Goal: Information Seeking & Learning: Learn about a topic

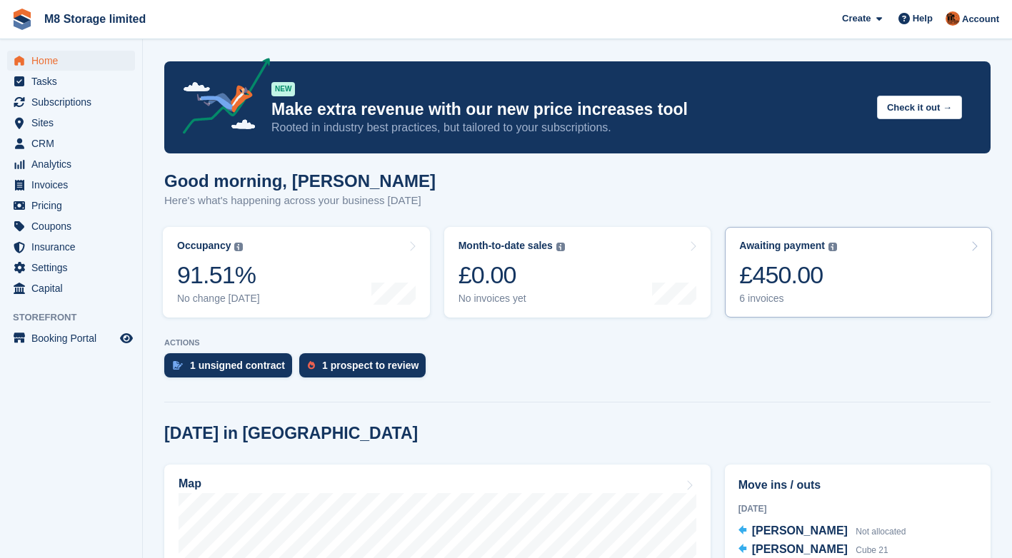
click at [808, 276] on div "£450.00" at bounding box center [788, 275] width 98 height 29
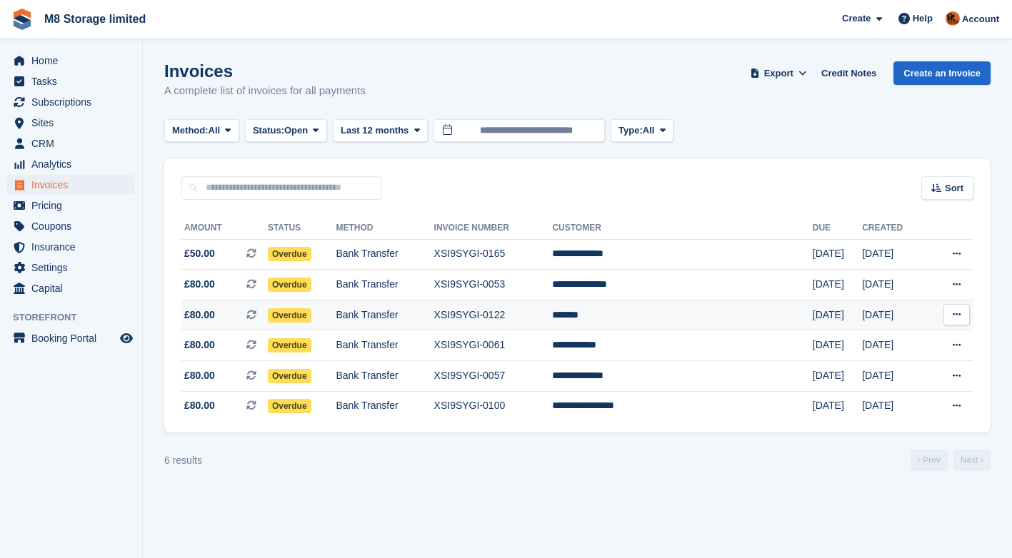
click at [311, 315] on span "Overdue" at bounding box center [290, 315] width 44 height 14
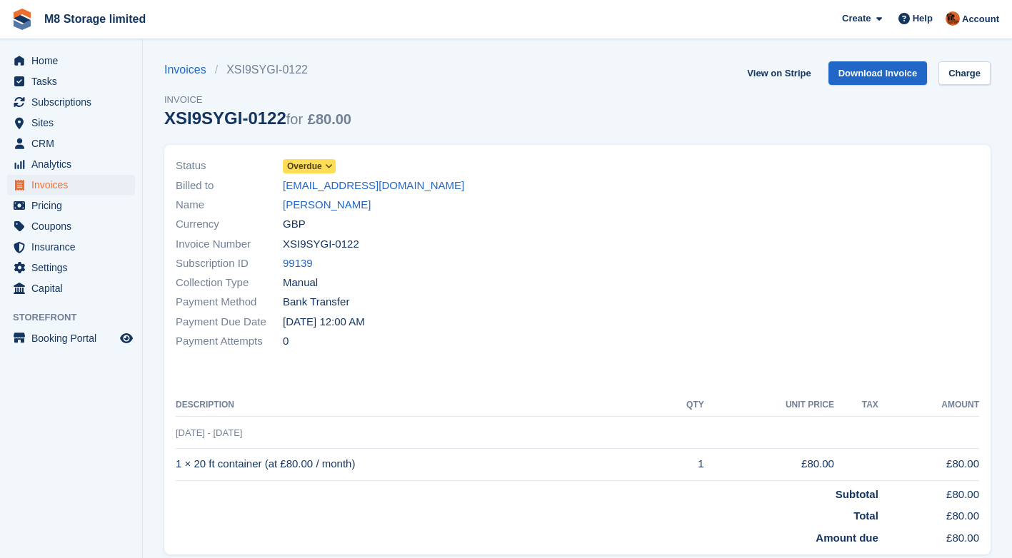
click at [331, 166] on icon at bounding box center [329, 166] width 8 height 9
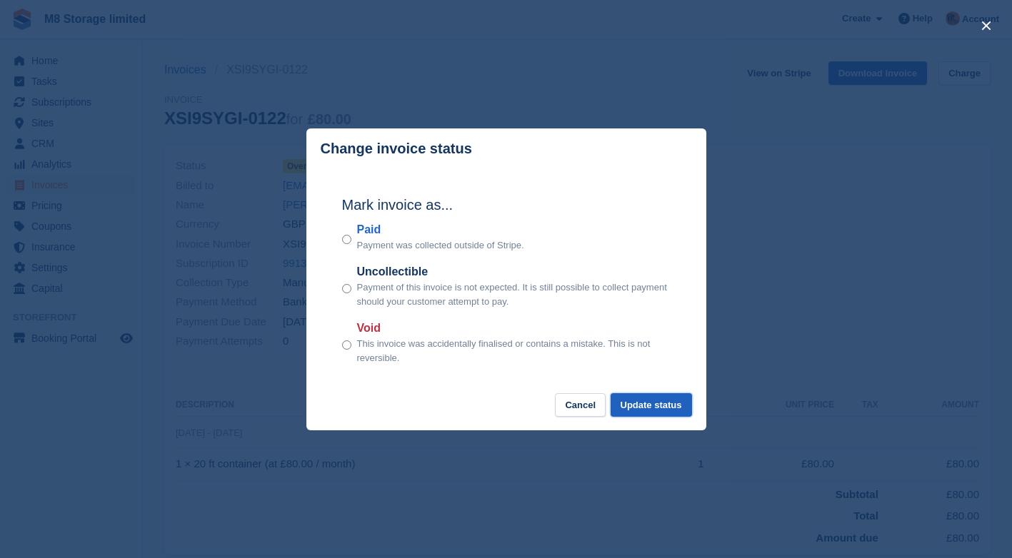
click at [641, 409] on button "Update status" at bounding box center [651, 405] width 81 height 24
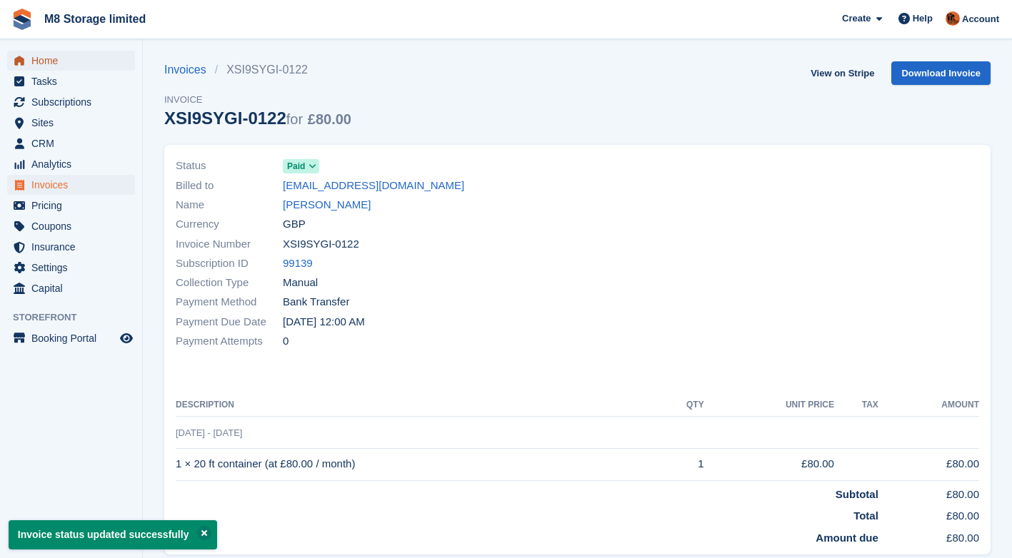
click at [44, 62] on span "Home" at bounding box center [74, 61] width 86 height 20
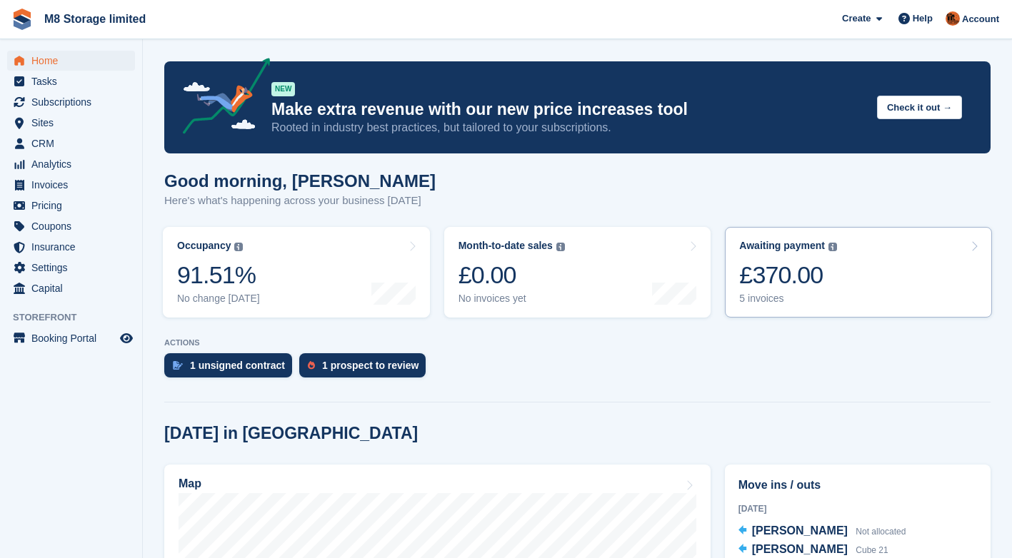
click at [813, 288] on div "£370.00" at bounding box center [788, 275] width 98 height 29
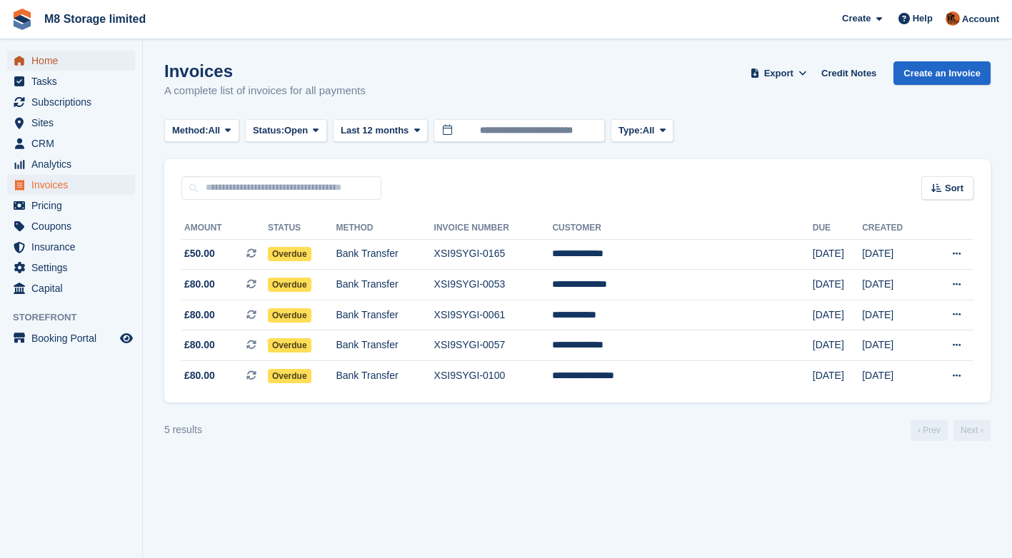
click at [44, 58] on span "Home" at bounding box center [74, 61] width 86 height 20
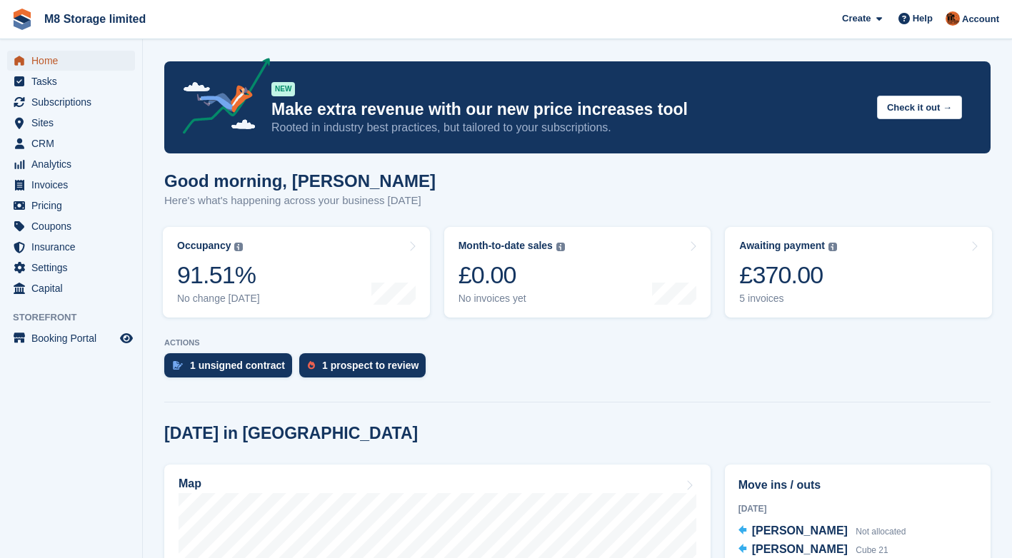
click at [44, 58] on span "Home" at bounding box center [74, 61] width 86 height 20
drag, startPoint x: 0, startPoint y: 0, endPoint x: 44, endPoint y: 58, distance: 72.8
click at [44, 58] on span "Home" at bounding box center [74, 61] width 86 height 20
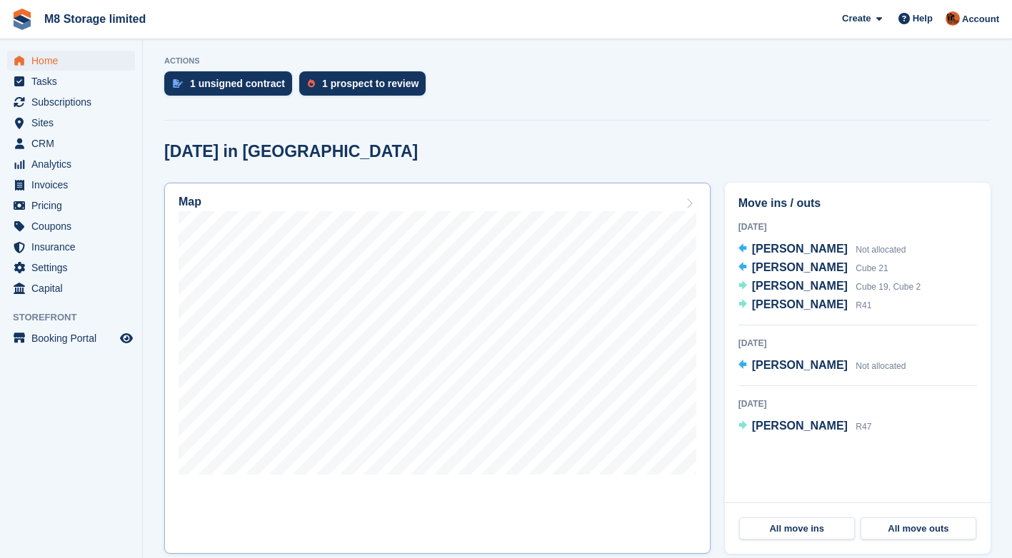
scroll to position [286, 0]
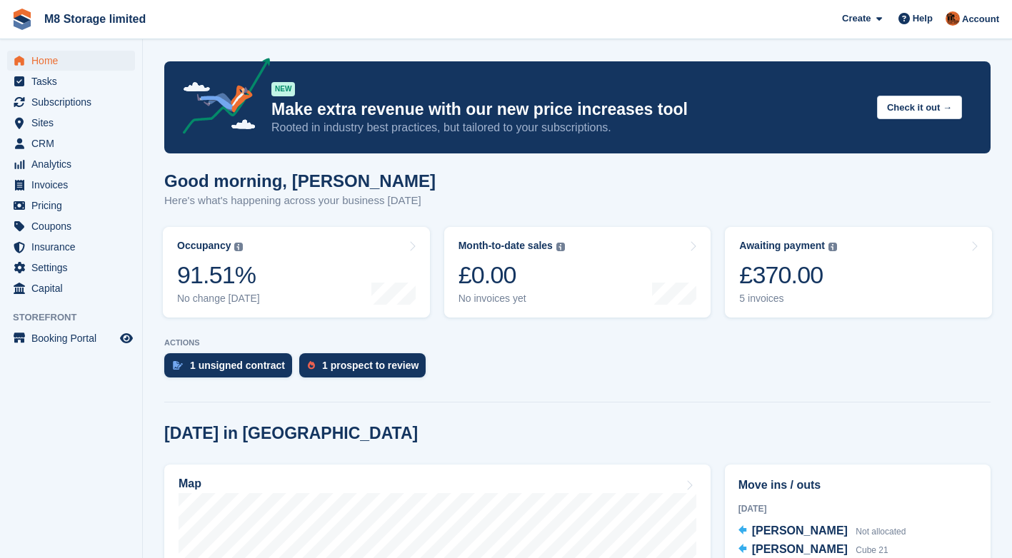
drag, startPoint x: 646, startPoint y: 398, endPoint x: 607, endPoint y: 413, distance: 42.0
click at [54, 186] on span "Invoices" at bounding box center [74, 185] width 86 height 20
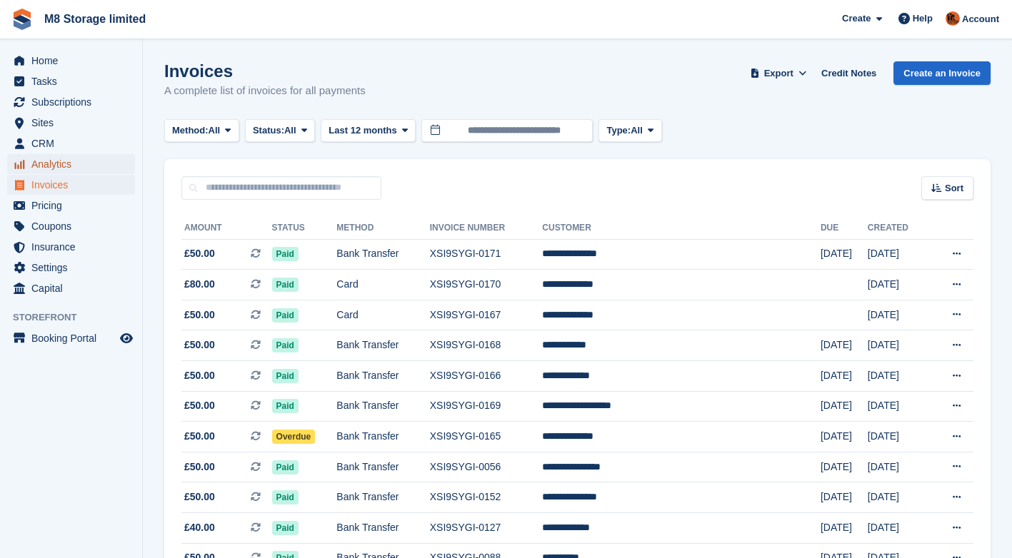
drag, startPoint x: 0, startPoint y: 0, endPoint x: 57, endPoint y: 164, distance: 173.9
click at [57, 164] on span "Analytics" at bounding box center [74, 164] width 86 height 20
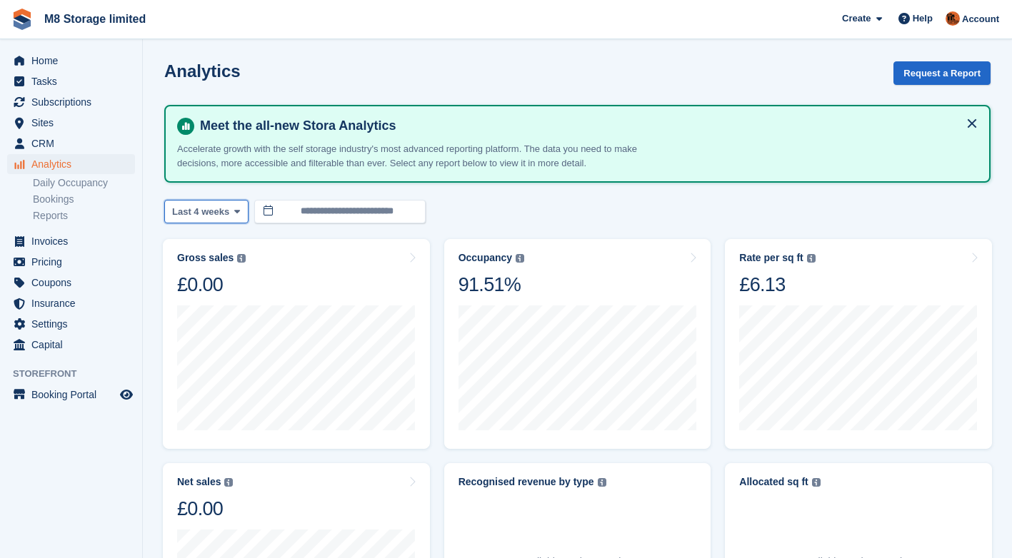
click at [231, 209] on span at bounding box center [236, 211] width 11 height 11
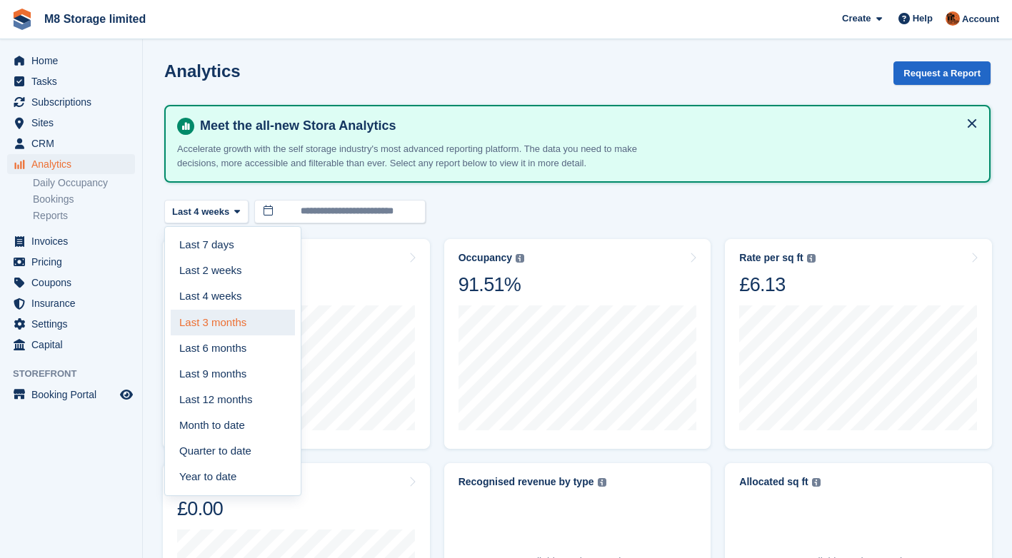
click at [227, 326] on link "Last 3 months" at bounding box center [233, 323] width 124 height 26
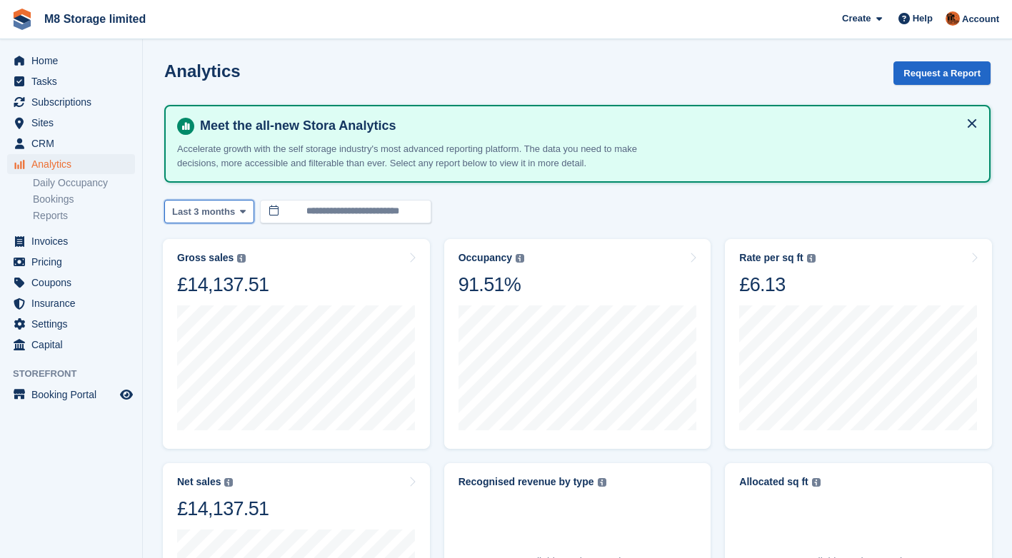
click at [240, 211] on icon at bounding box center [243, 211] width 6 height 9
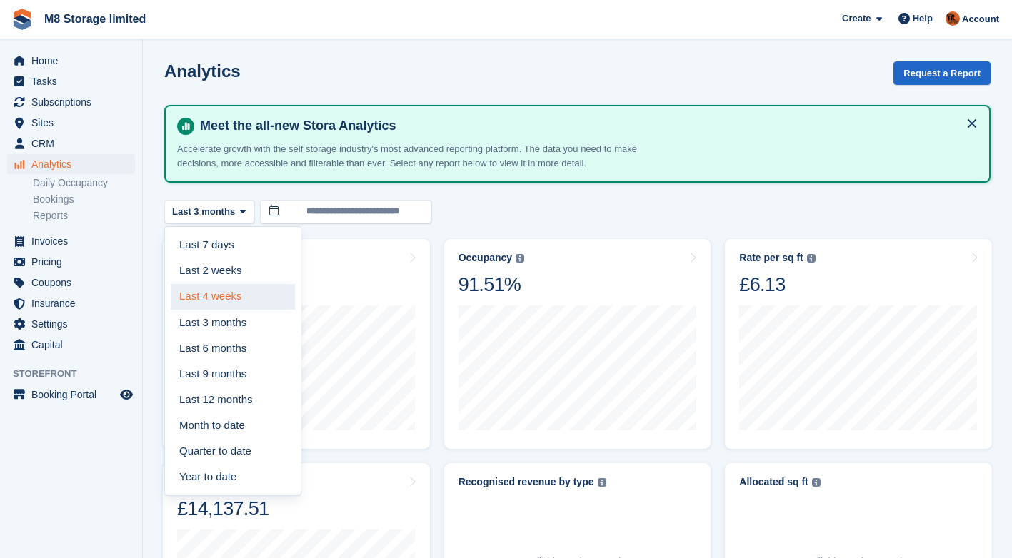
click at [212, 293] on link "Last 4 weeks" at bounding box center [233, 297] width 124 height 26
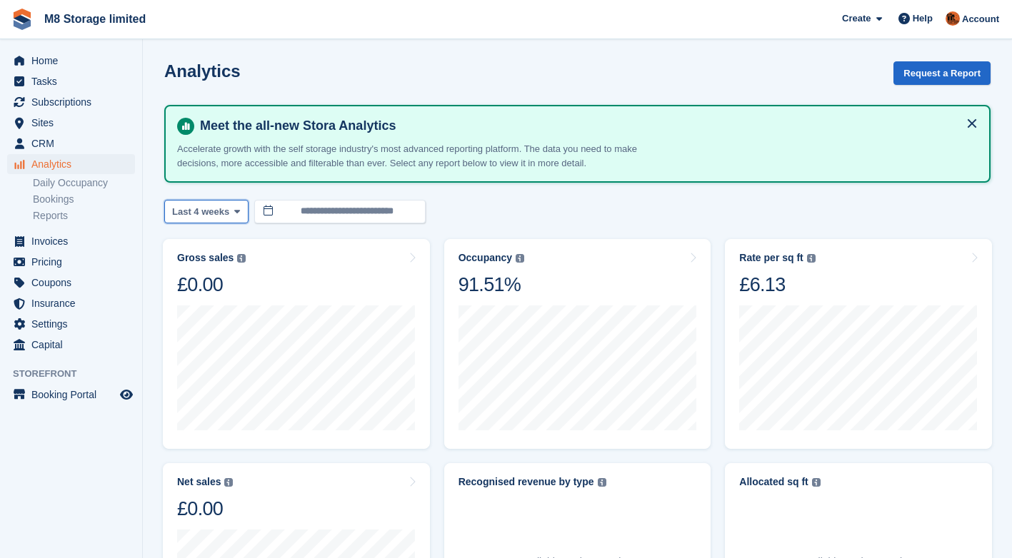
click at [236, 214] on icon at bounding box center [237, 211] width 6 height 9
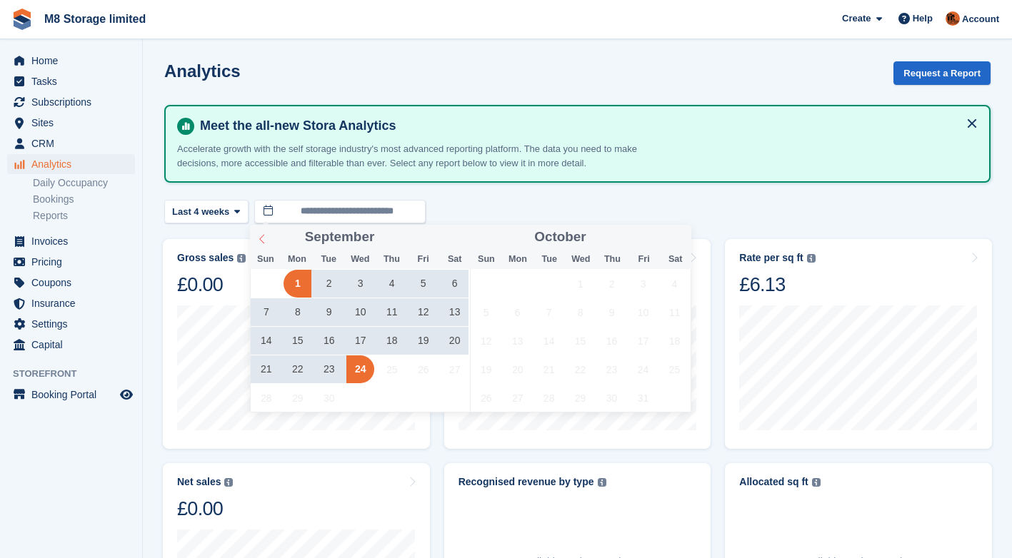
click at [264, 238] on icon at bounding box center [262, 239] width 10 height 10
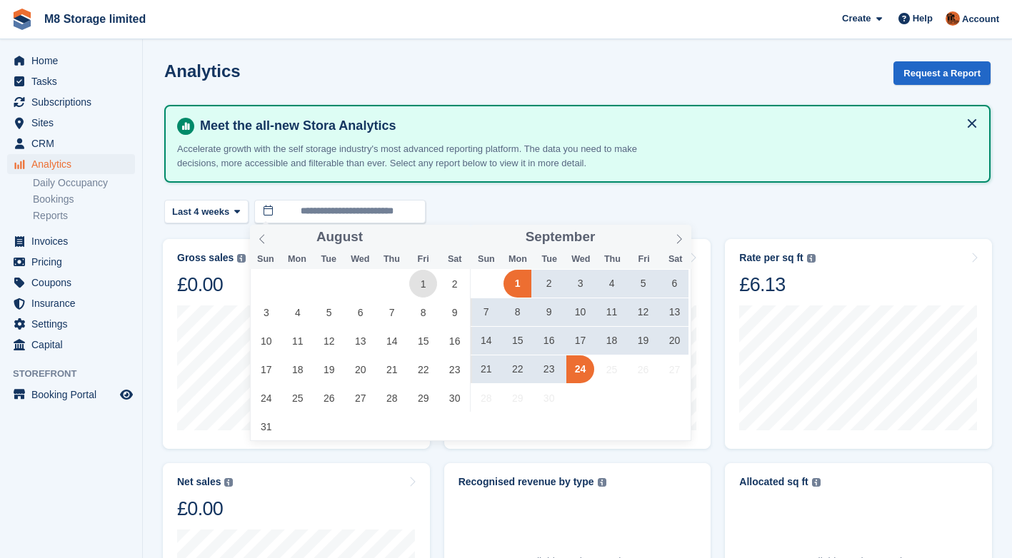
click at [427, 286] on span "1" at bounding box center [423, 284] width 28 height 28
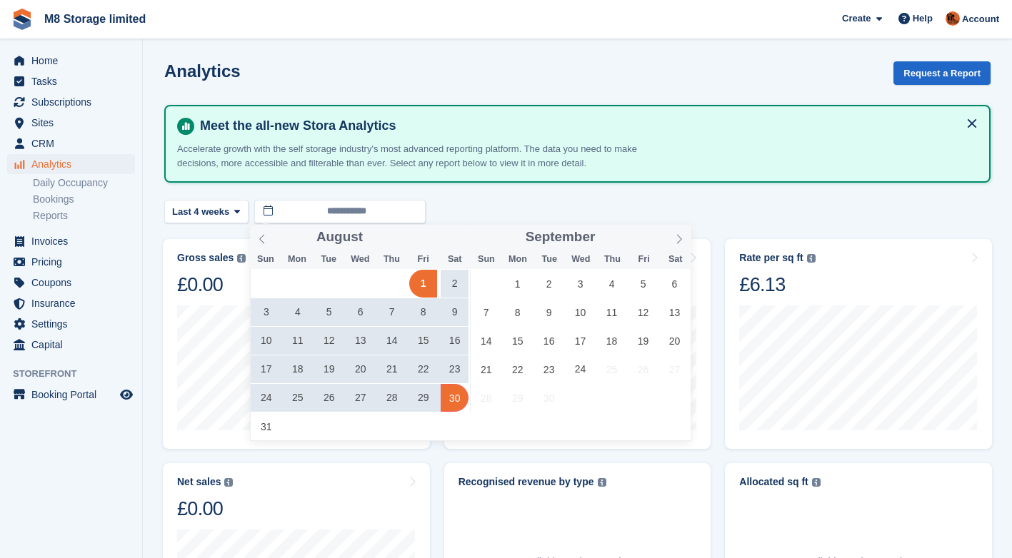
click at [457, 405] on span "30" at bounding box center [455, 398] width 28 height 28
type input "**********"
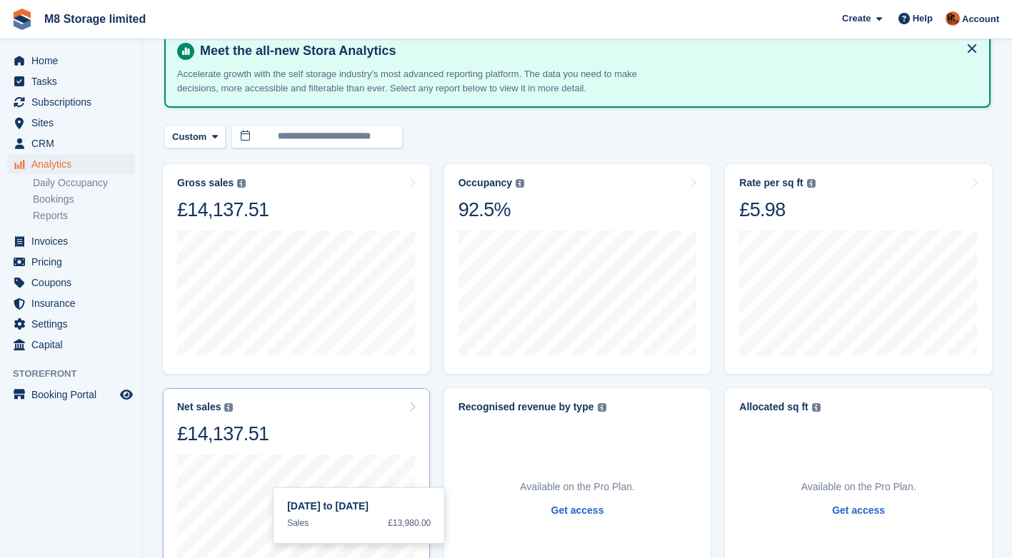
scroll to position [71, 0]
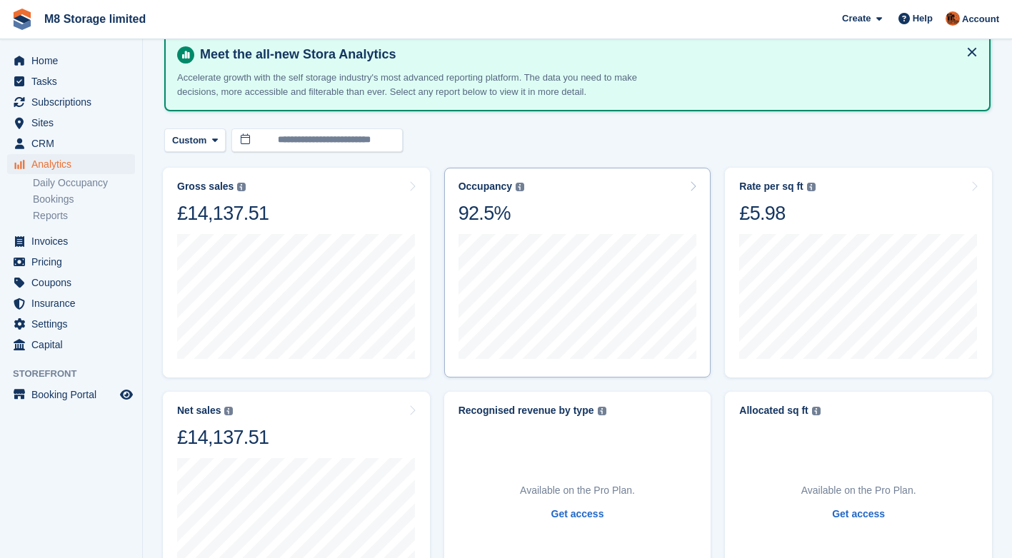
click at [641, 191] on div "Occupancy Percentage of all allocated units in terms of area. Includes units wi…" at bounding box center [577, 273] width 267 height 210
click at [658, 171] on div "Occupancy Percentage of all allocated units in terms of area. Includes units wi…" at bounding box center [577, 273] width 267 height 210
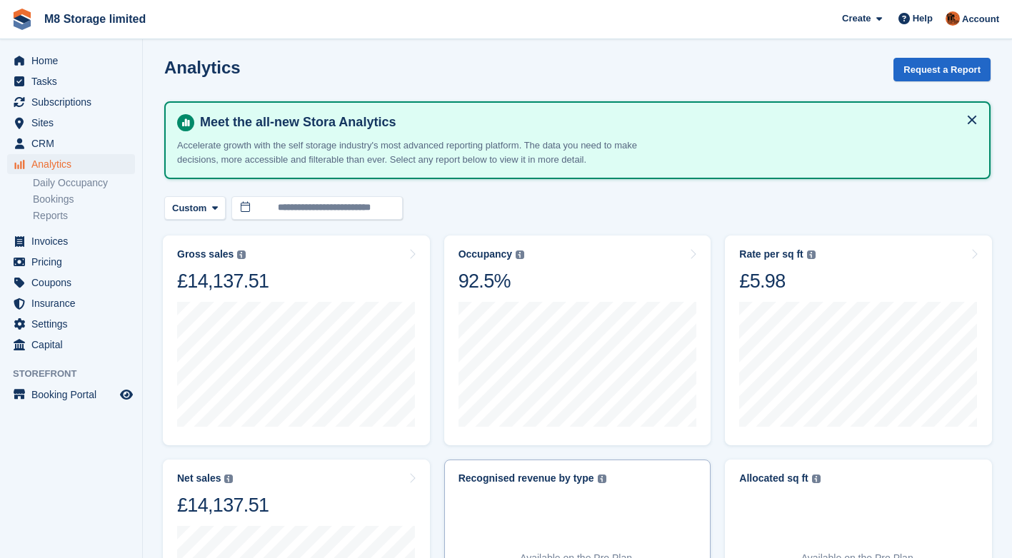
scroll to position [0, 0]
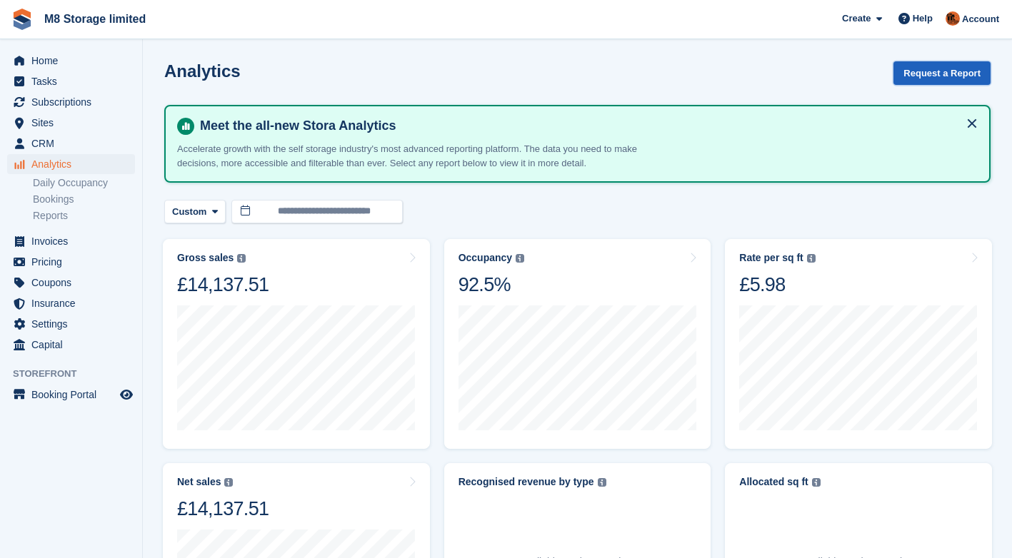
click at [933, 74] on button "Request a Report" at bounding box center [941, 73] width 97 height 24
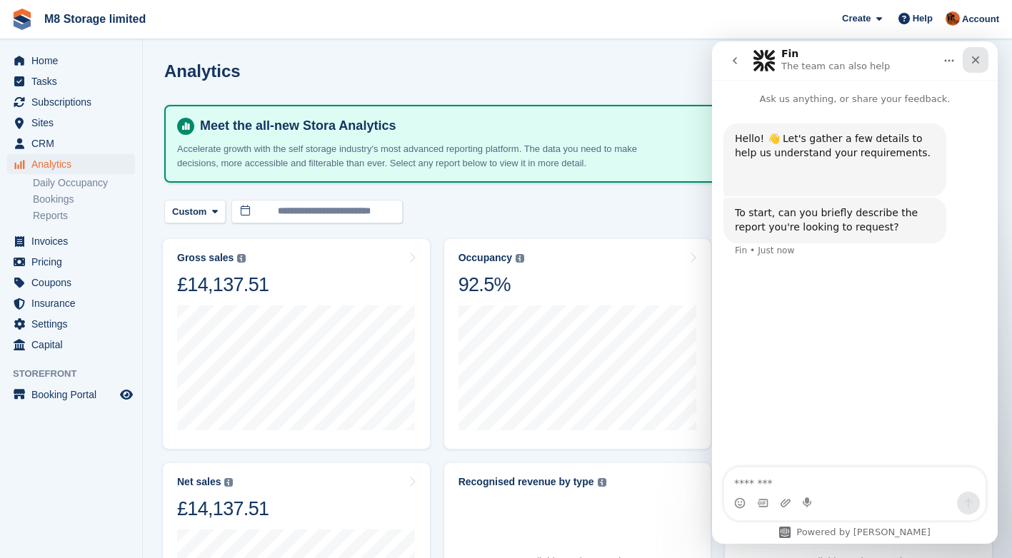
click at [973, 54] on div "Close" at bounding box center [976, 60] width 26 height 26
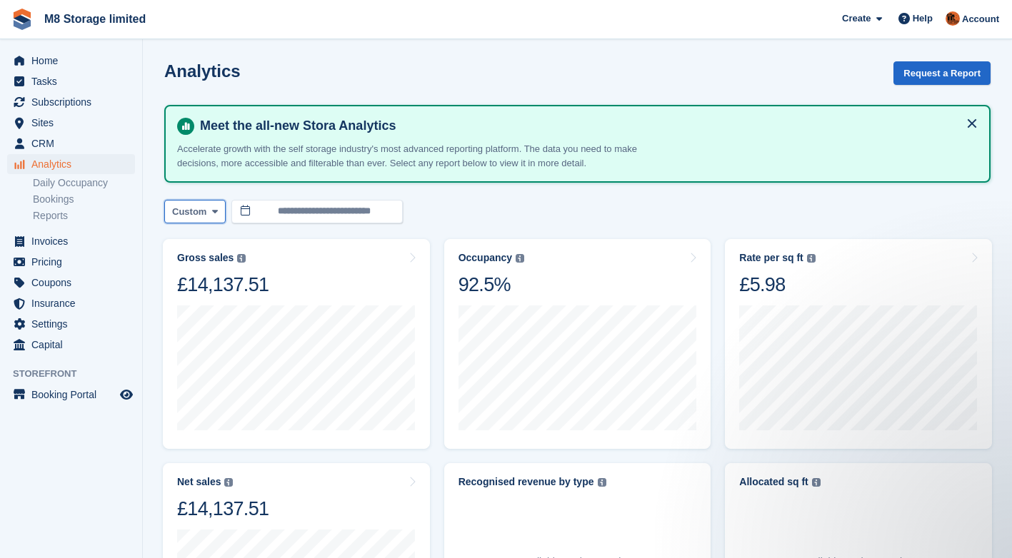
click at [219, 215] on button "Custom" at bounding box center [194, 212] width 61 height 24
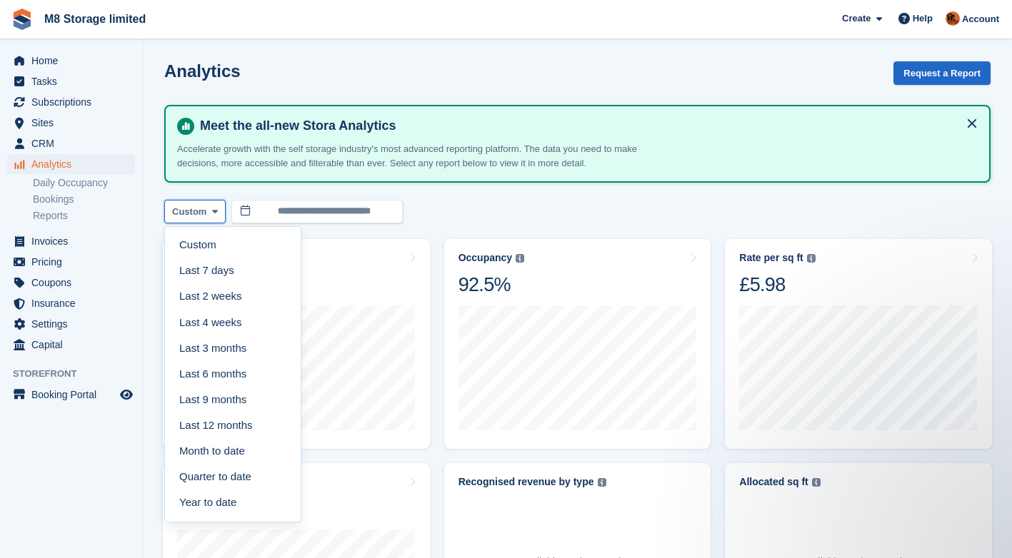
click at [219, 214] on button "Custom" at bounding box center [194, 212] width 61 height 24
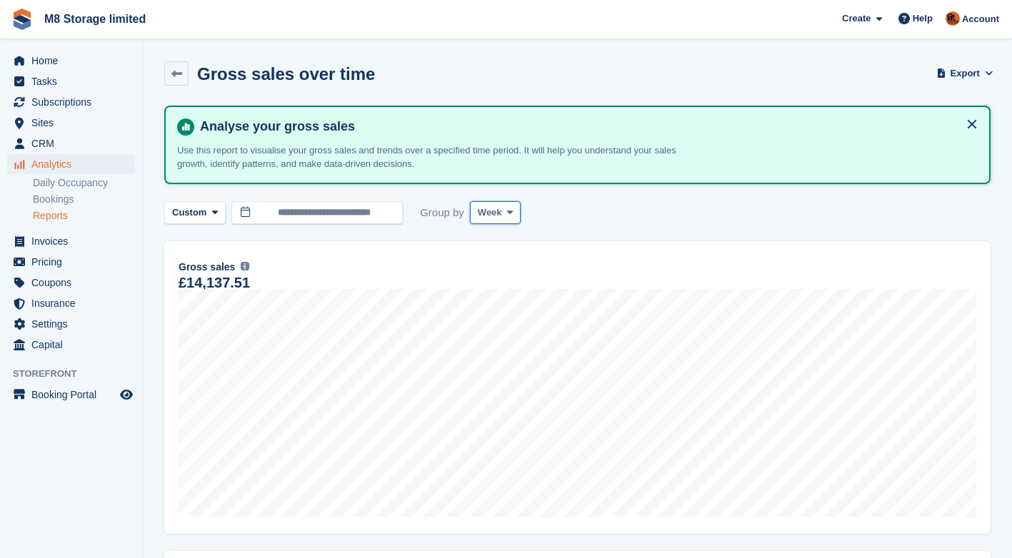
click at [504, 214] on span at bounding box center [509, 212] width 11 height 11
click at [495, 296] on link "Month" at bounding box center [538, 298] width 124 height 26
click at [249, 146] on p "Use this report to visualise your gross sales and trends over a specified time …" at bounding box center [427, 158] width 500 height 28
